Goal: Transaction & Acquisition: Purchase product/service

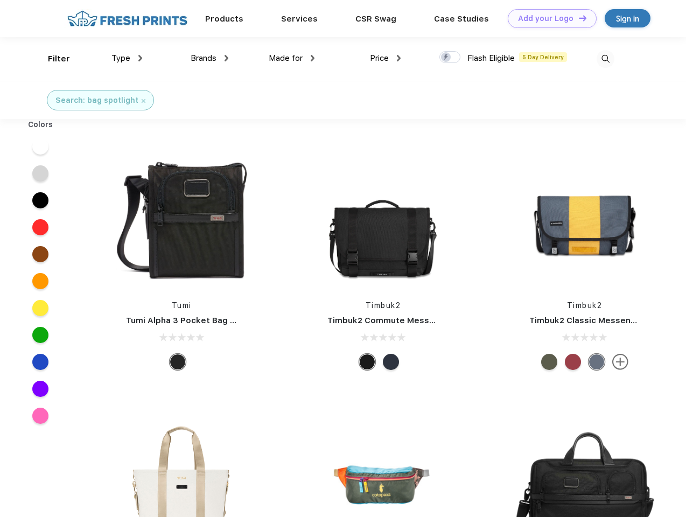
scroll to position [1, 0]
click at [548, 18] on link "Add your Logo Design Tool" at bounding box center [552, 18] width 89 height 19
click at [0, 0] on div "Design Tool" at bounding box center [0, 0] width 0 height 0
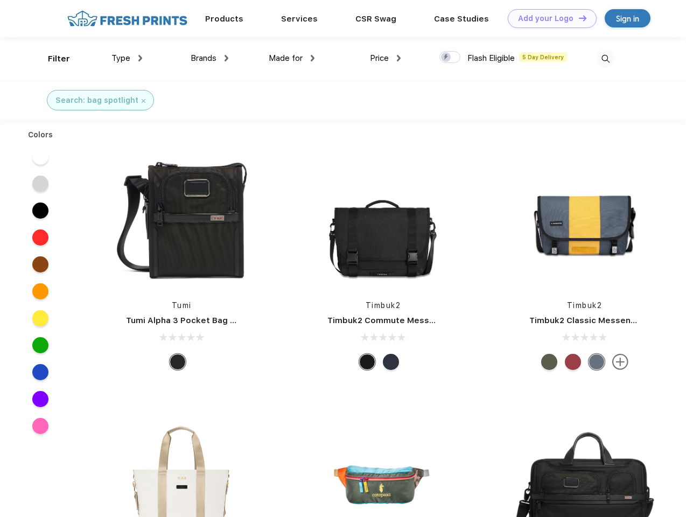
click at [578, 18] on link "Add your Logo Design Tool" at bounding box center [552, 18] width 89 height 19
click at [52, 59] on div "Filter" at bounding box center [59, 59] width 22 height 12
click at [127, 58] on span "Type" at bounding box center [120, 58] width 19 height 10
click at [210, 58] on span "Brands" at bounding box center [204, 58] width 26 height 10
click at [292, 58] on span "Made for" at bounding box center [286, 58] width 34 height 10
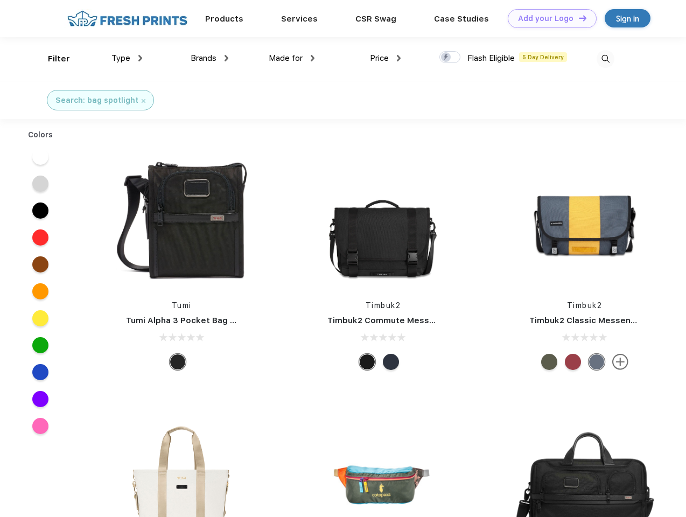
click at [386, 58] on span "Price" at bounding box center [379, 58] width 19 height 10
click at [450, 58] on div at bounding box center [449, 57] width 21 height 12
click at [446, 58] on input "checkbox" at bounding box center [442, 54] width 7 height 7
click at [605, 59] on img at bounding box center [606, 59] width 18 height 18
